Goal: Task Accomplishment & Management: Manage account settings

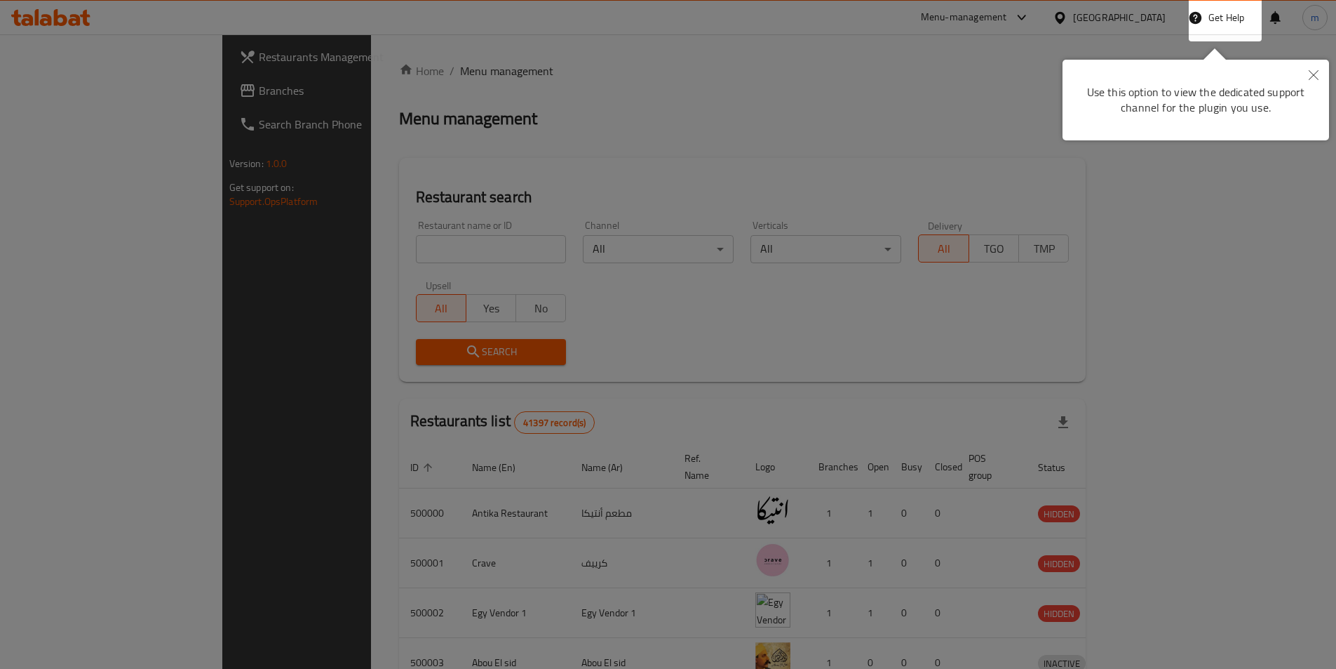
click at [652, 79] on div at bounding box center [668, 334] width 1336 height 669
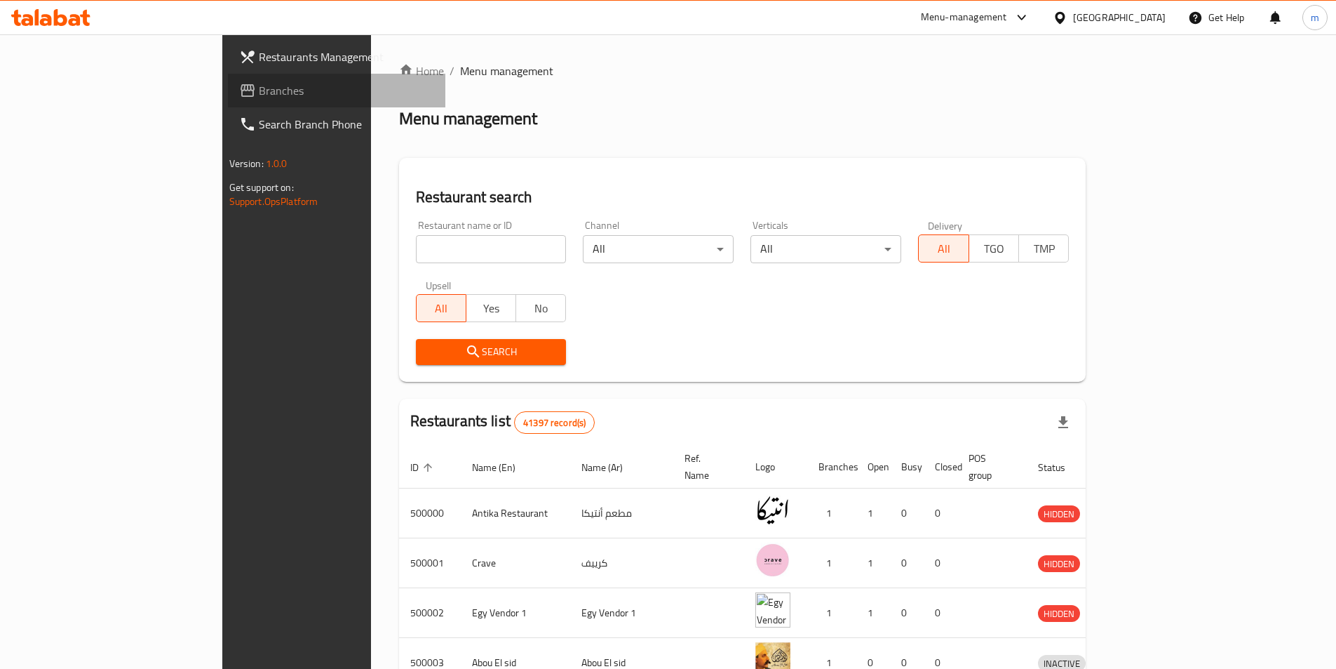
click at [259, 84] on span "Branches" at bounding box center [346, 90] width 175 height 17
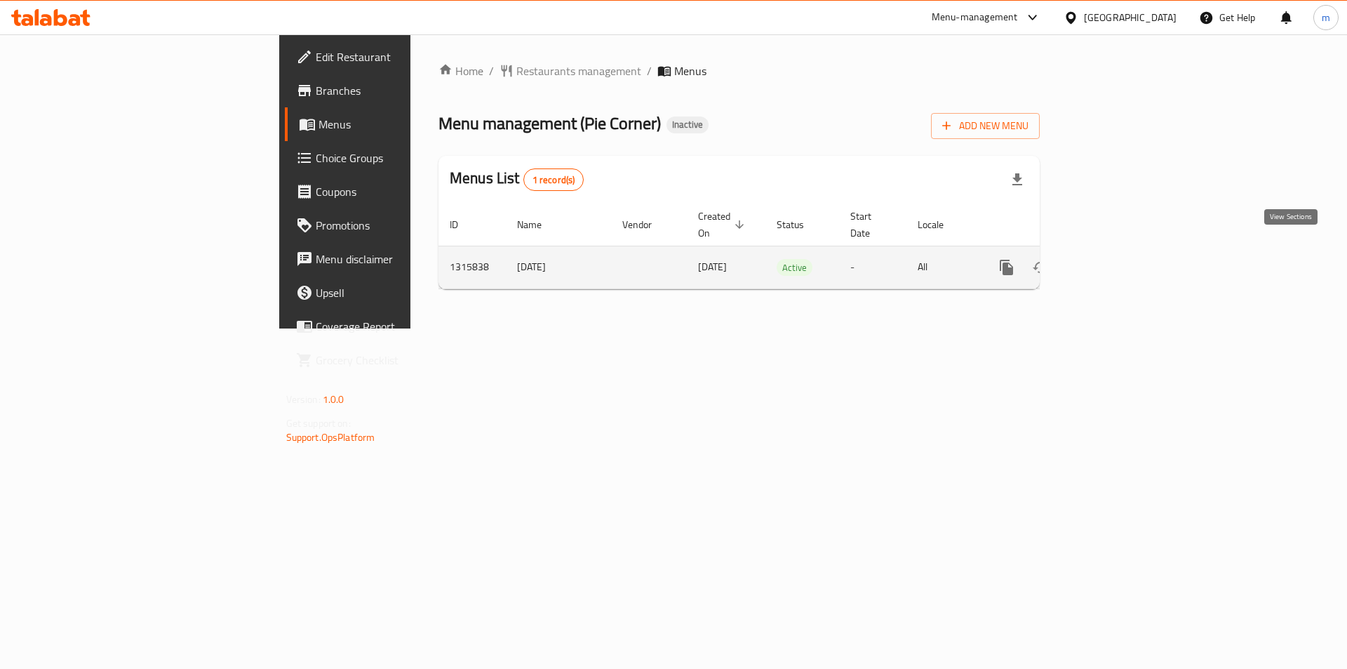
click at [1116, 259] on icon "enhanced table" at bounding box center [1107, 267] width 17 height 17
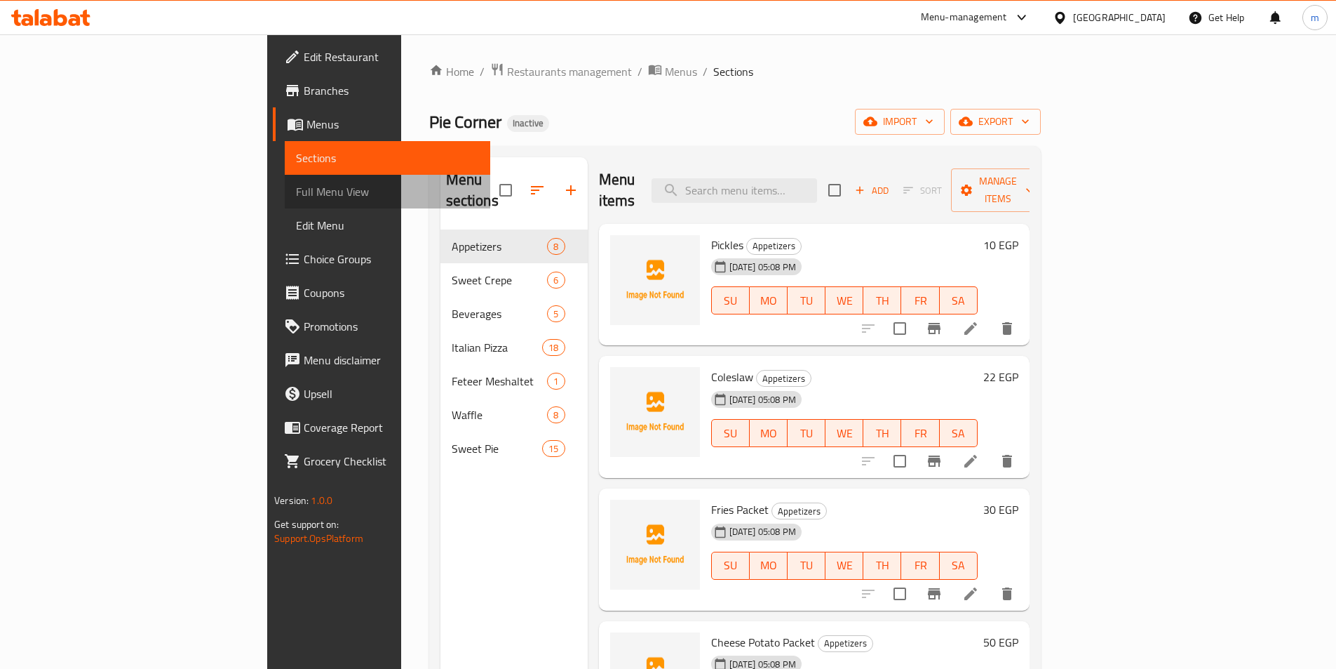
click at [296, 193] on span "Full Menu View" at bounding box center [387, 191] width 183 height 17
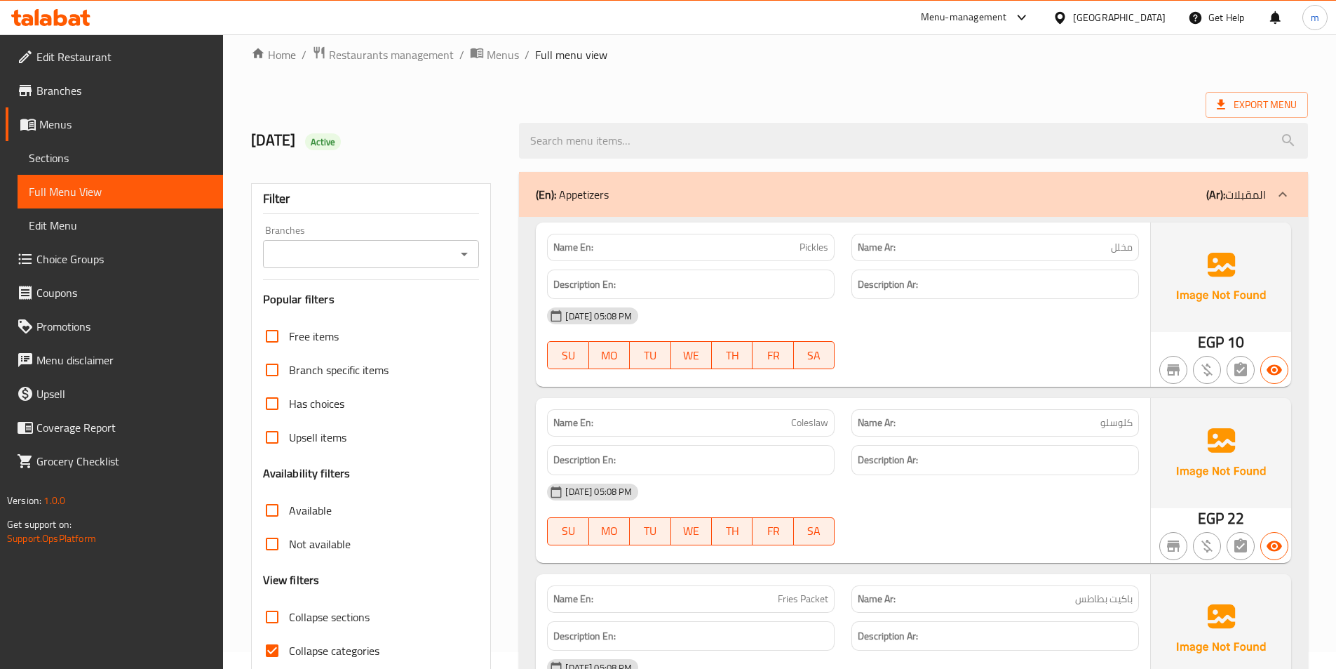
scroll to position [70, 0]
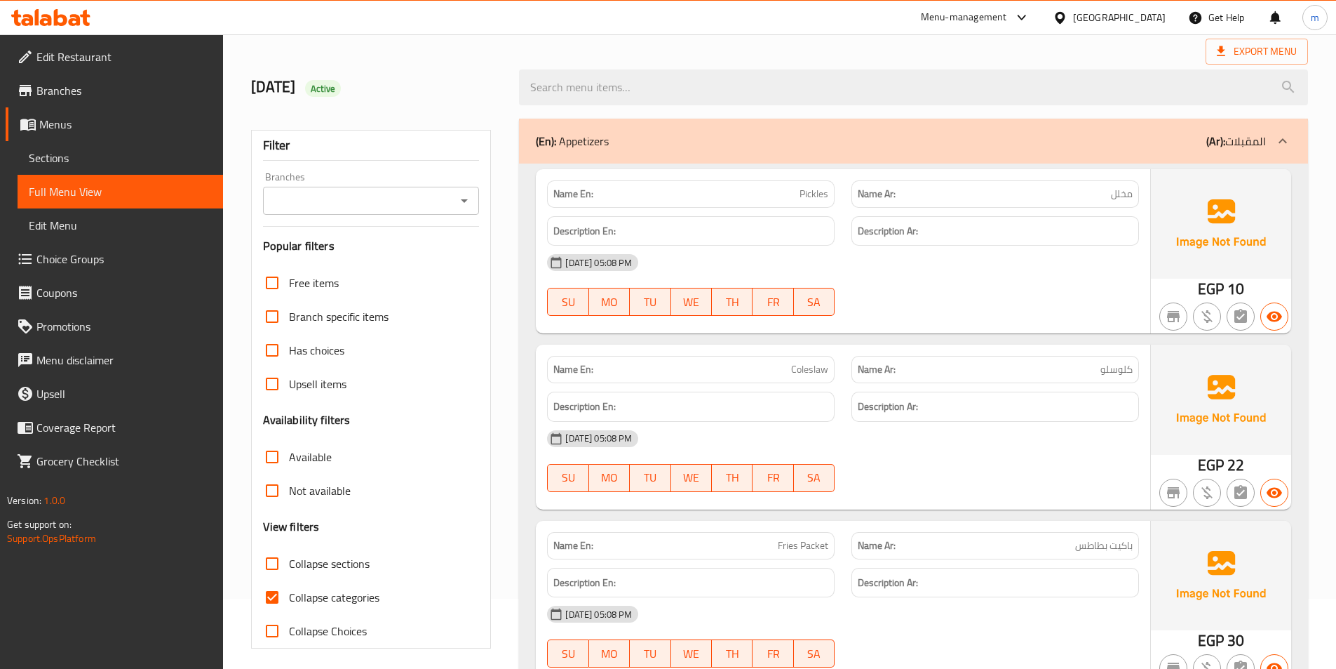
click at [321, 596] on span "Collapse categories" at bounding box center [334, 597] width 91 height 17
click at [289, 596] on input "Collapse categories" at bounding box center [272, 597] width 34 height 34
checkbox input "false"
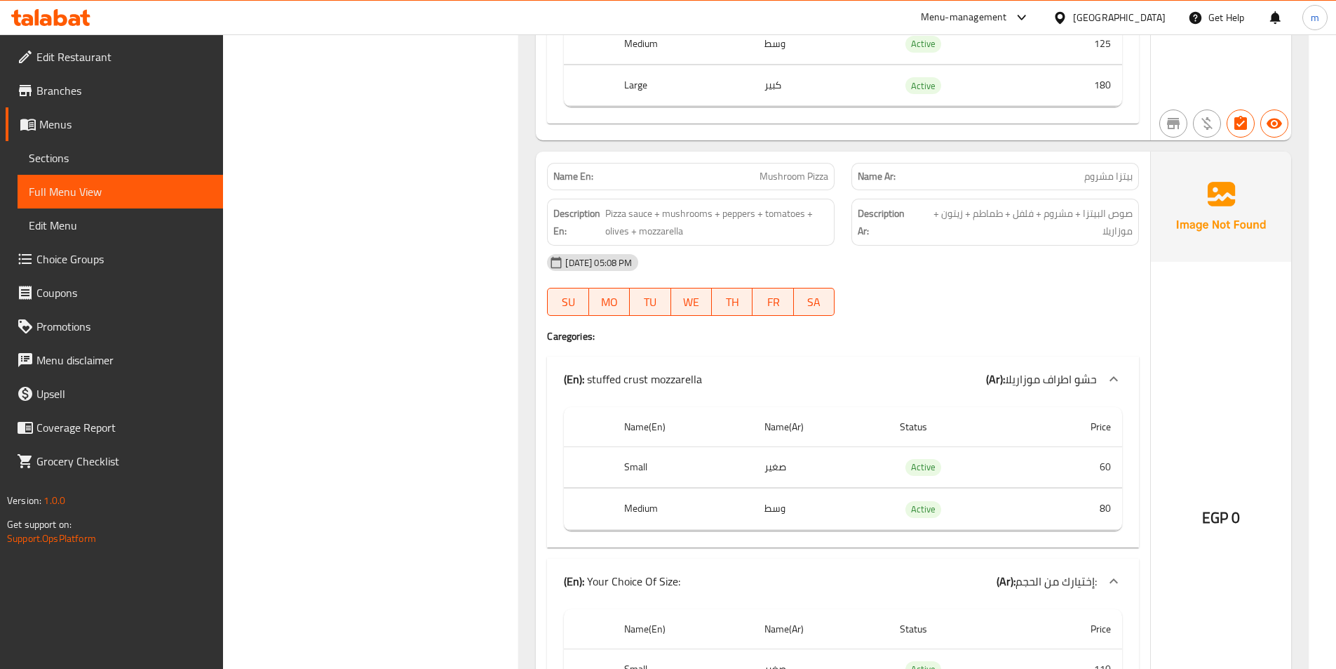
scroll to position [4981, 0]
